Goal: Transaction & Acquisition: Subscribe to service/newsletter

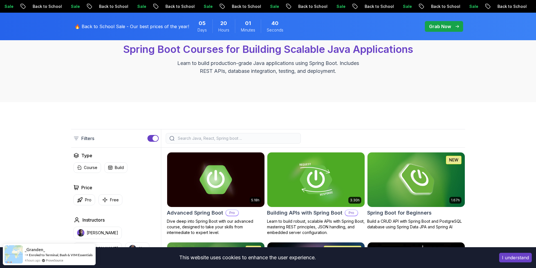
scroll to position [56, 0]
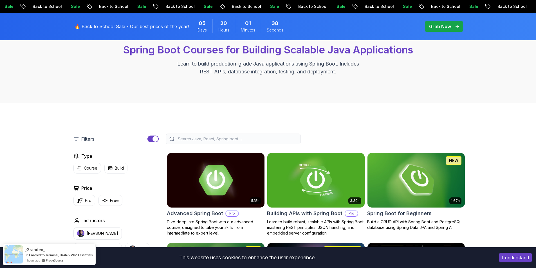
click at [204, 160] on img at bounding box center [216, 180] width 102 height 57
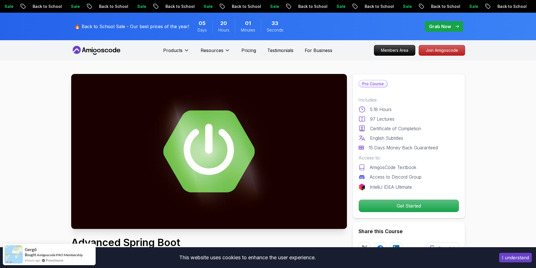
click at [440, 53] on p "Join Amigoscode" at bounding box center [442, 51] width 44 height 10
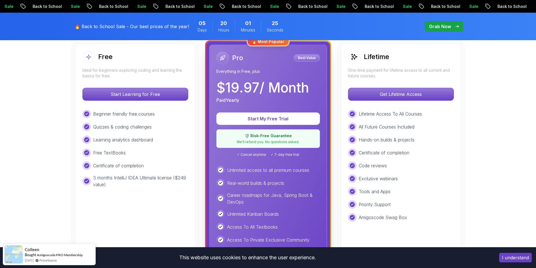
scroll to position [169, 0]
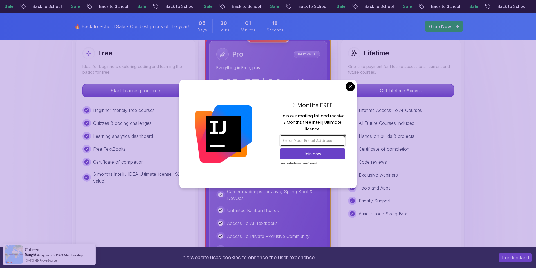
click at [308, 142] on input "email" at bounding box center [313, 140] width 66 height 10
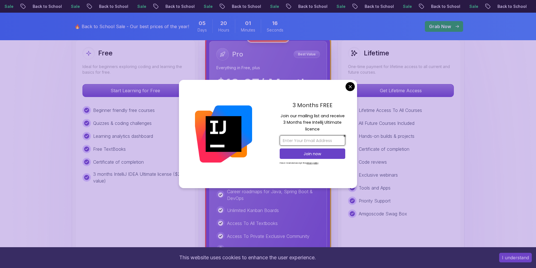
type input "[EMAIL_ADDRESS][DOMAIN_NAME]"
click at [316, 156] on p "Join now" at bounding box center [312, 154] width 53 height 6
